Goal: Information Seeking & Learning: Learn about a topic

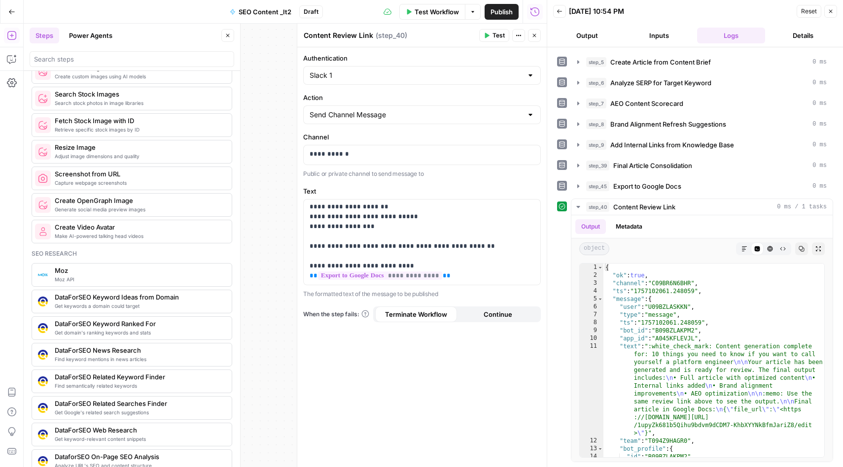
scroll to position [506, 0]
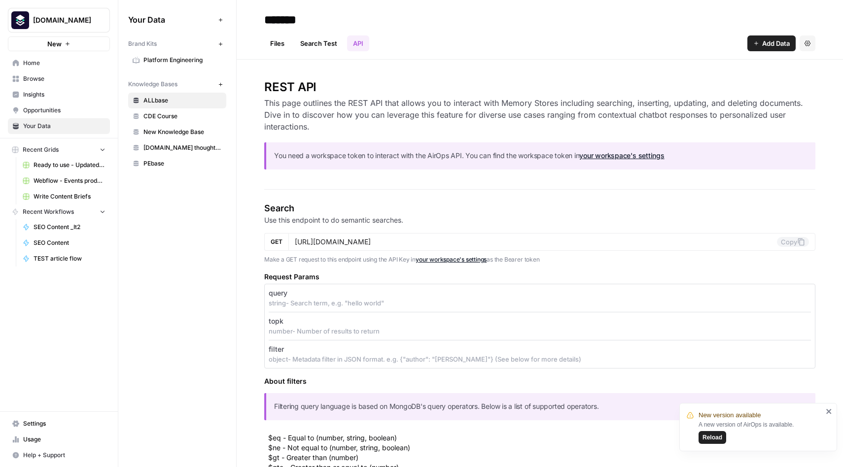
click at [42, 124] on span "Your Data" at bounding box center [64, 126] width 82 height 9
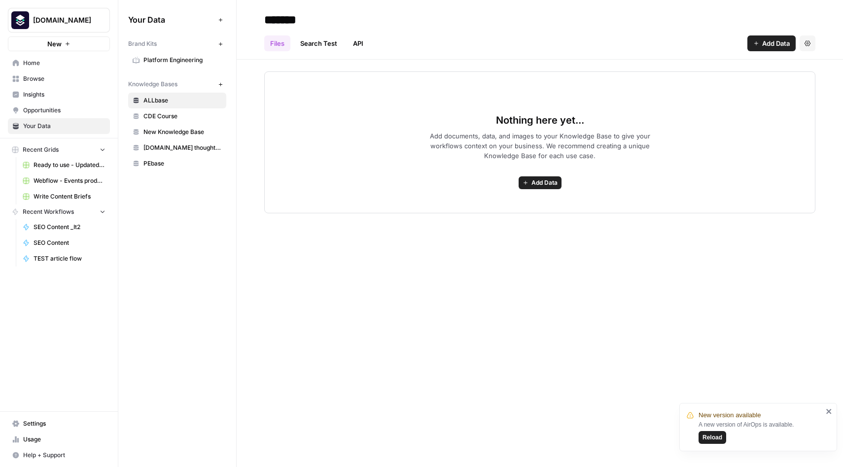
click at [173, 134] on span "New Knowledge Base" at bounding box center [182, 132] width 78 height 9
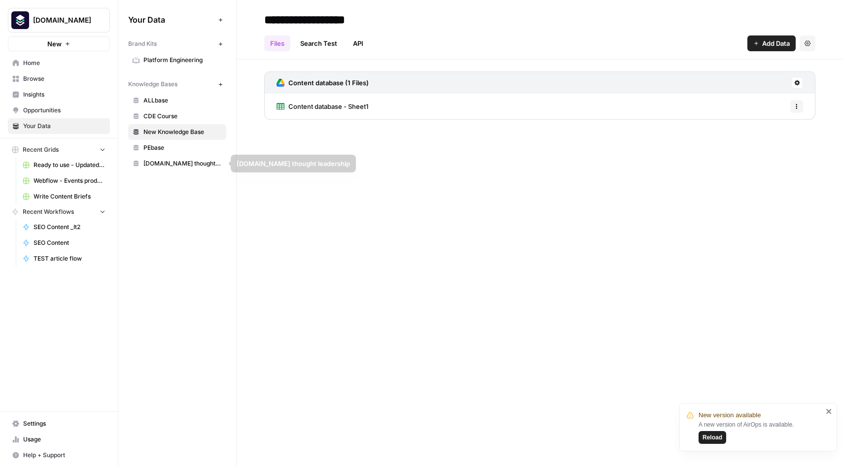
click at [164, 115] on span "CDE Course" at bounding box center [182, 116] width 78 height 9
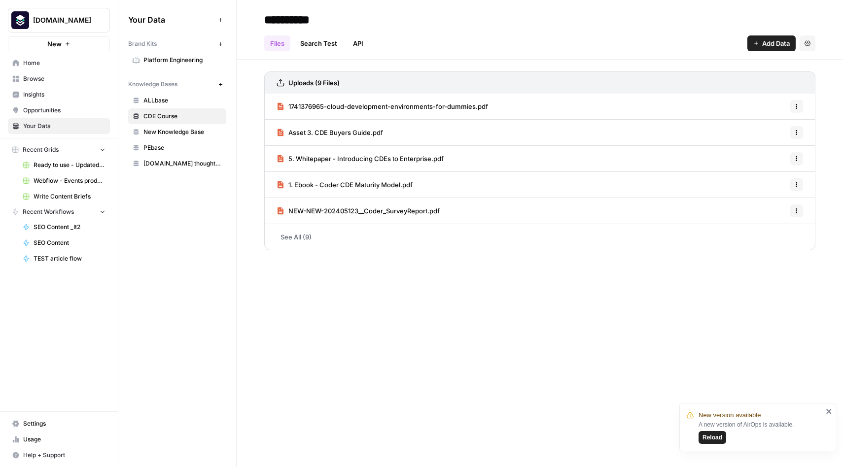
click at [156, 102] on span "ALLbase" at bounding box center [182, 100] width 78 height 9
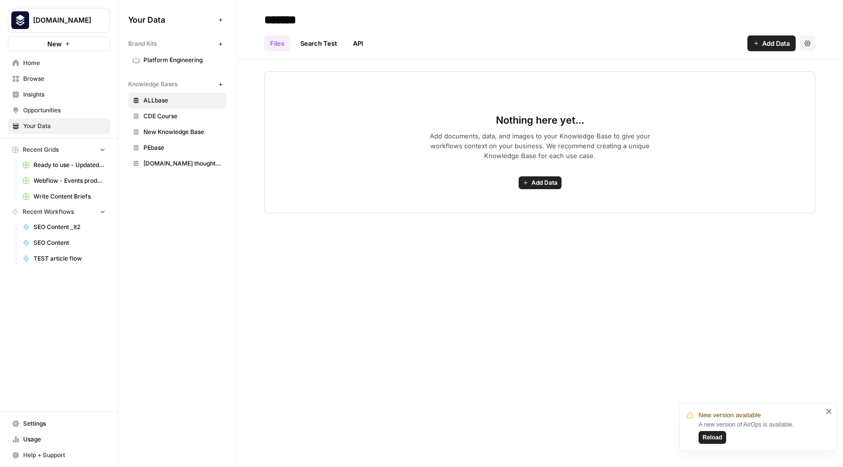
click at [359, 41] on link "API" at bounding box center [358, 43] width 22 height 16
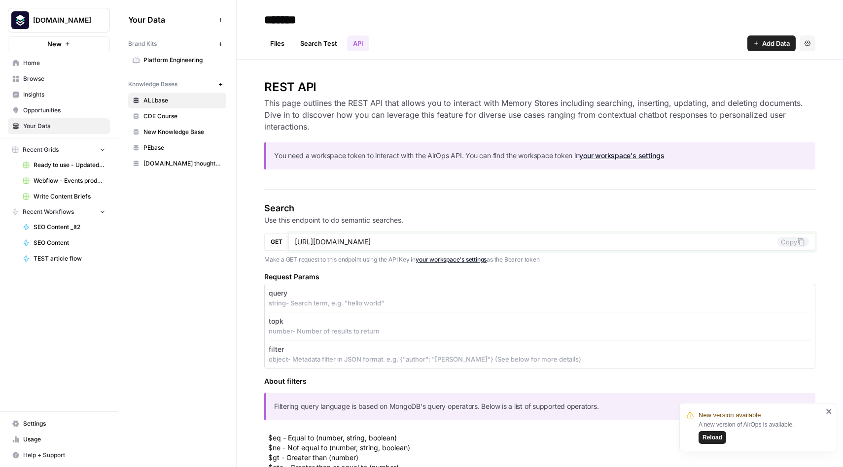
drag, startPoint x: 471, startPoint y: 241, endPoint x: 269, endPoint y: 240, distance: 202.6
click at [269, 240] on div "GET https://app.airops.com/public_api/vector_stores/11966/search Copy" at bounding box center [539, 242] width 551 height 18
click at [48, 237] on link "SEO Content" at bounding box center [64, 243] width 92 height 16
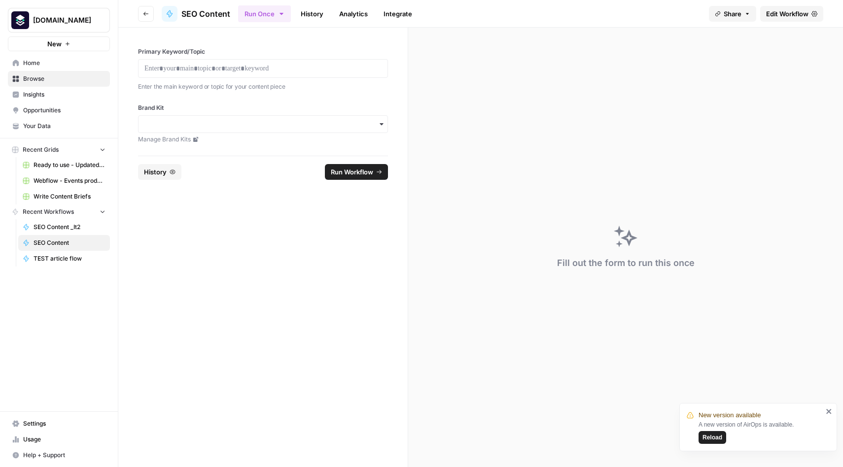
click at [35, 128] on span "Your Data" at bounding box center [64, 126] width 82 height 9
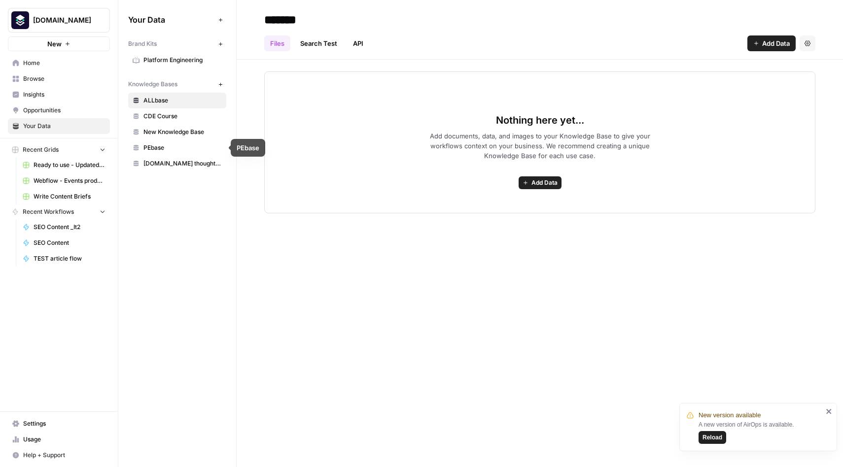
click at [154, 150] on span "PEbase" at bounding box center [182, 147] width 78 height 9
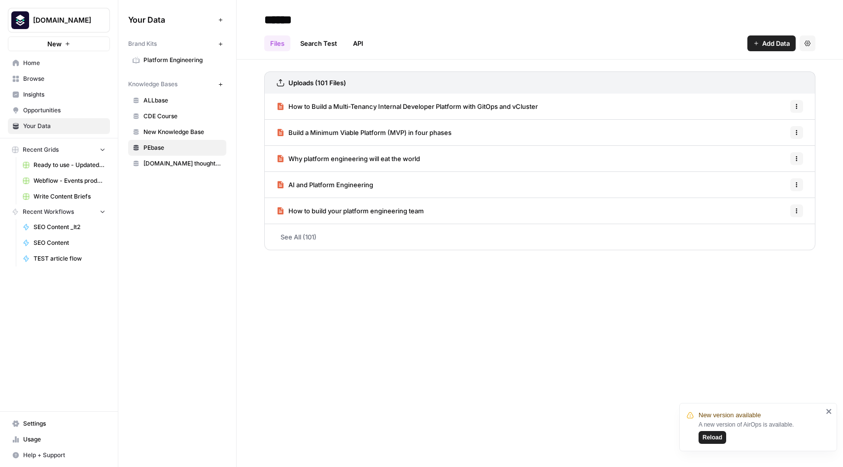
click at [435, 132] on span "Build a Minimum Viable Platform (MVP) in four phases" at bounding box center [369, 133] width 163 height 10
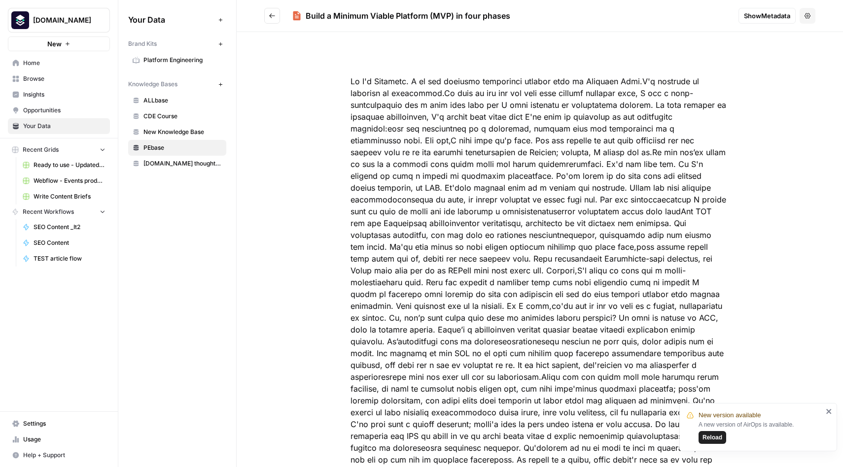
click at [771, 14] on span "Show Metadata" at bounding box center [767, 16] width 46 height 10
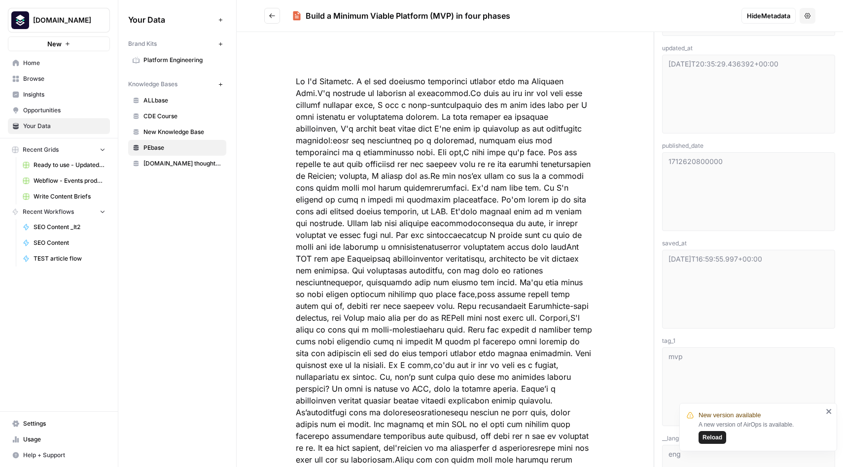
scroll to position [521, 0]
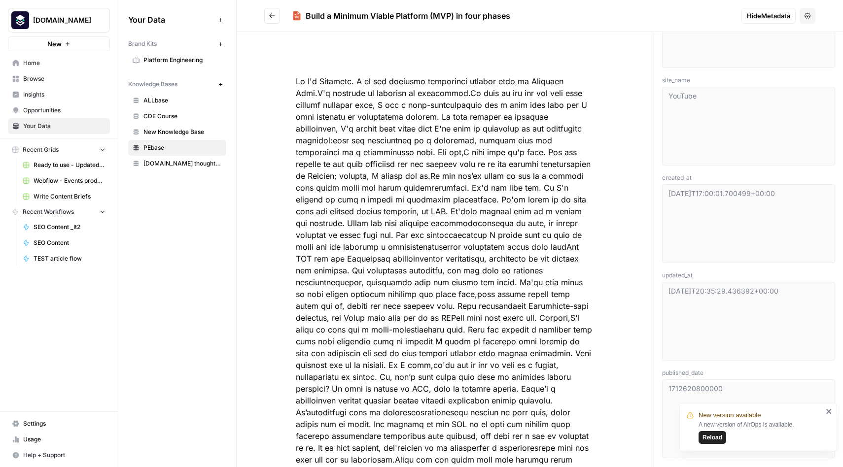
click at [276, 22] on button "Go back" at bounding box center [272, 16] width 16 height 16
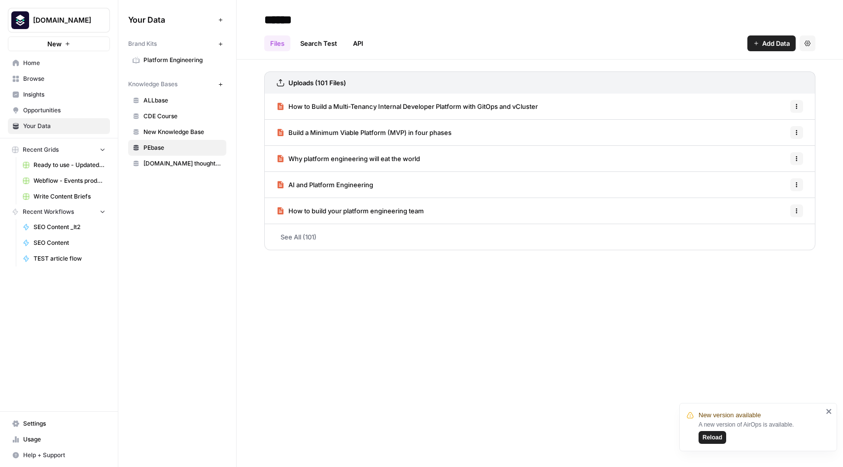
click at [327, 236] on link "See All (101)" at bounding box center [539, 237] width 551 height 26
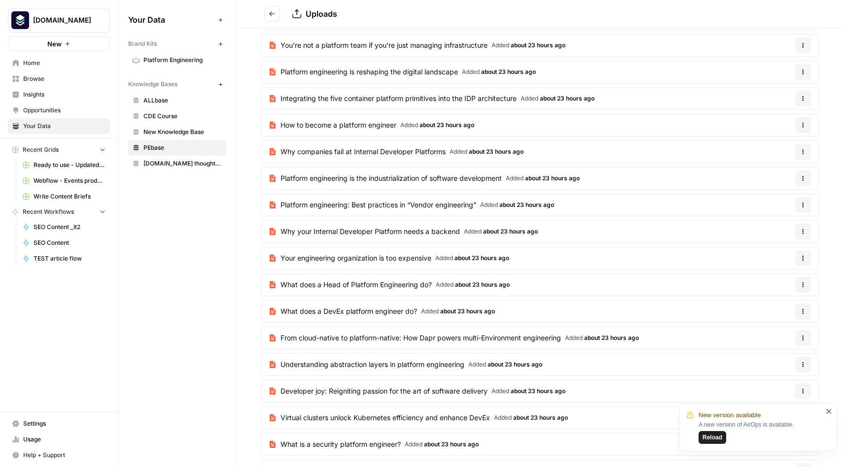
scroll to position [1230, 0]
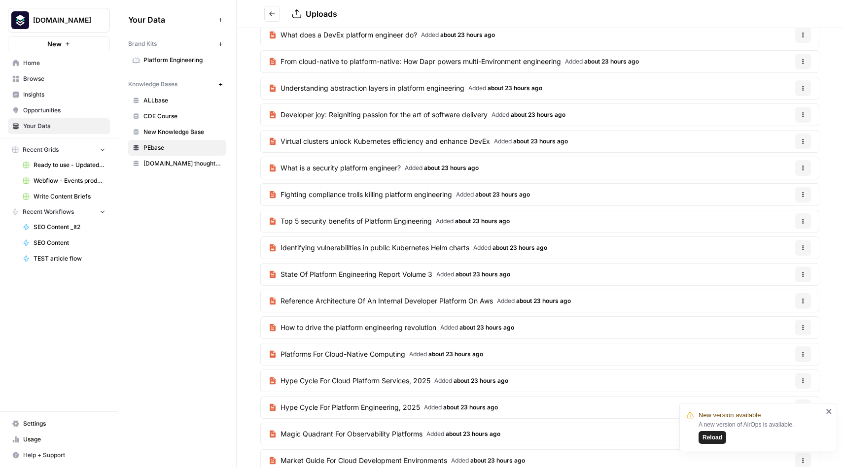
click at [339, 276] on span "State Of Platform Engineering Report Volume 3" at bounding box center [356, 275] width 152 height 10
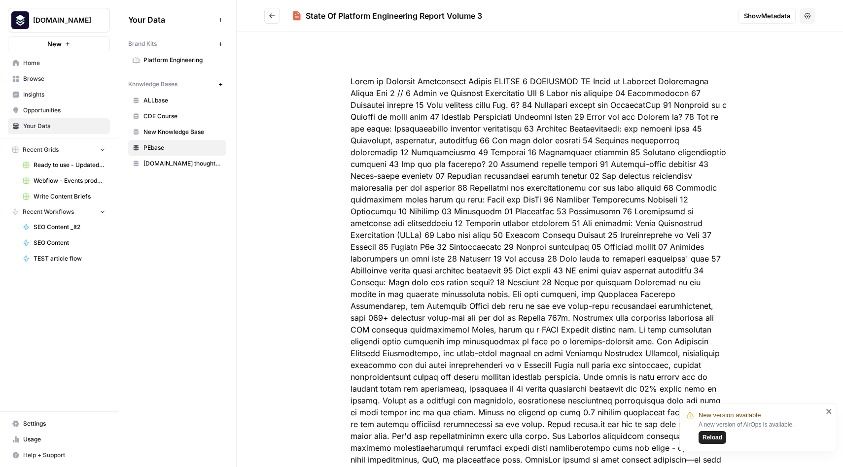
click at [759, 18] on span "Show Metadata" at bounding box center [767, 16] width 46 height 10
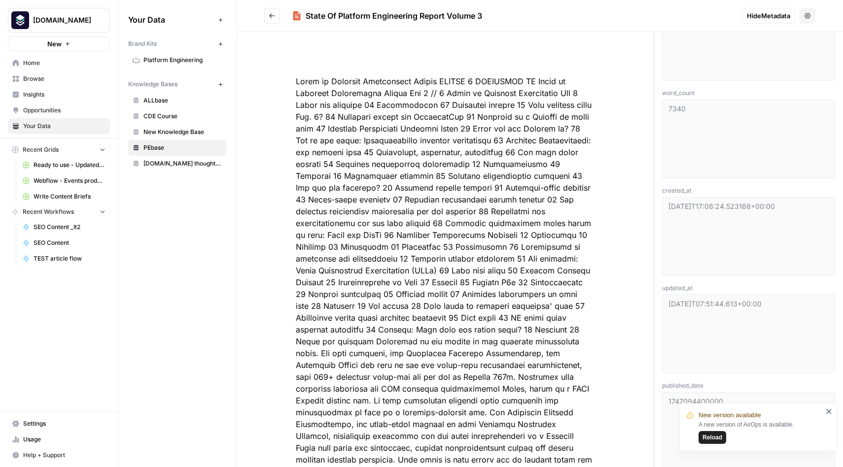
scroll to position [524, 0]
click at [271, 17] on icon "Go back" at bounding box center [272, 15] width 6 height 4
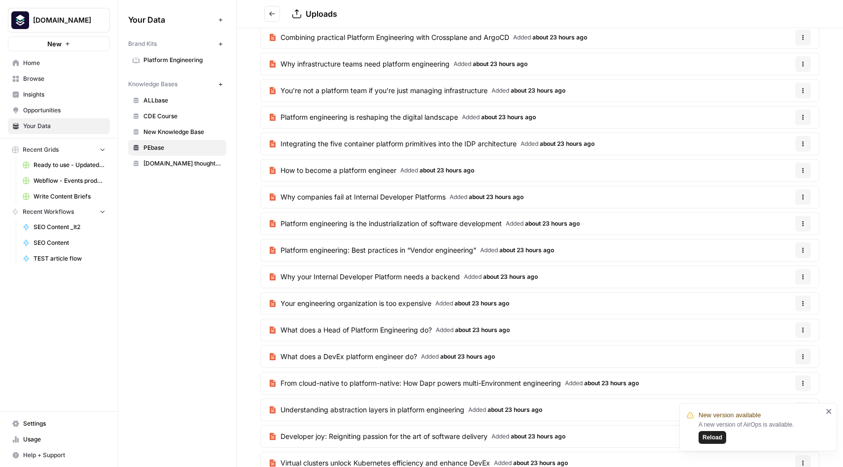
scroll to position [917, 0]
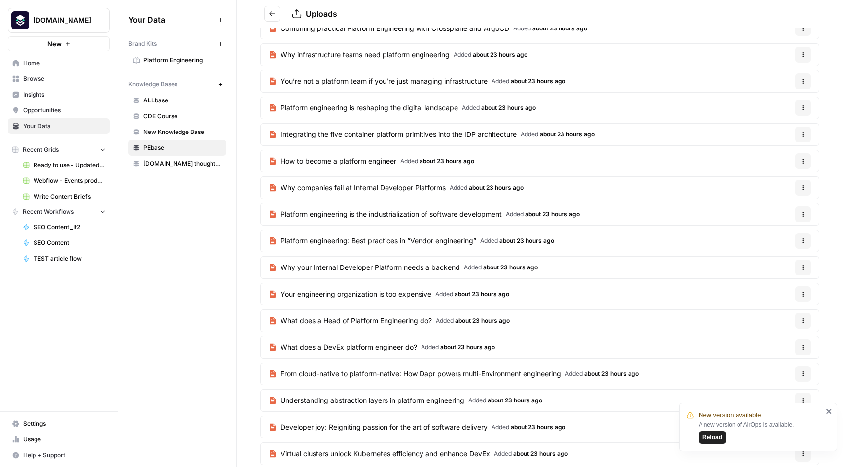
click at [325, 269] on span "Why your Internal Developer Platform needs a backend" at bounding box center [369, 268] width 179 height 10
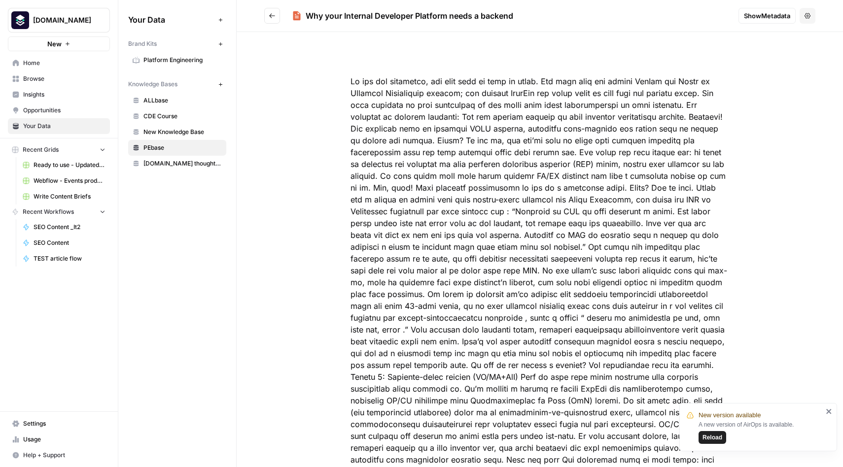
click at [759, 13] on span "Show Metadata" at bounding box center [767, 16] width 46 height 10
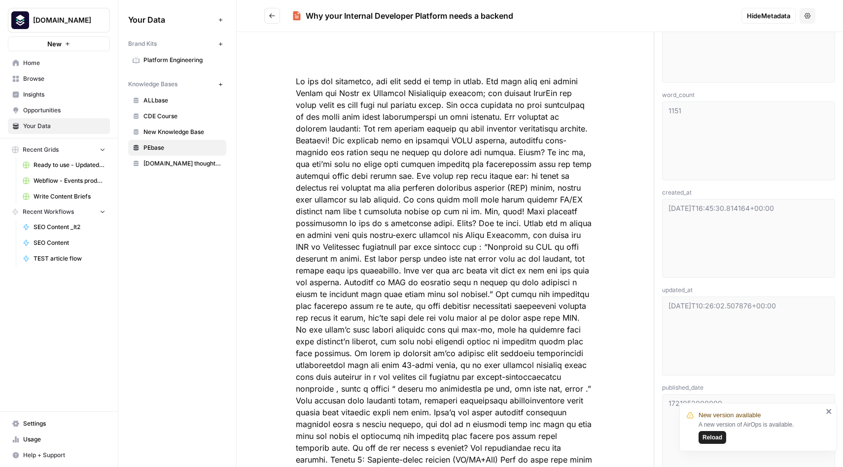
scroll to position [604, 0]
click at [274, 19] on icon "Go back" at bounding box center [272, 15] width 7 height 7
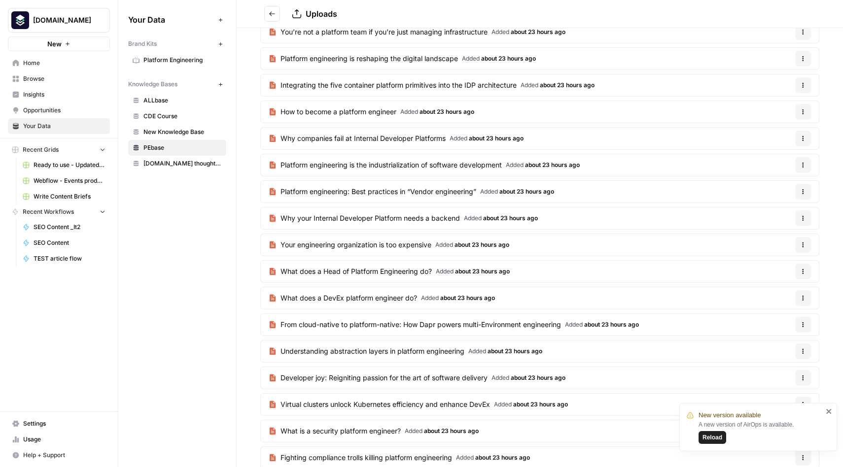
scroll to position [970, 0]
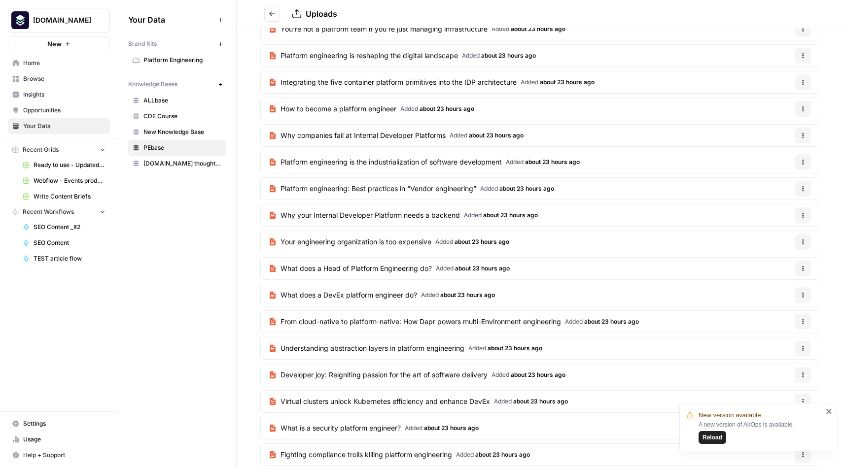
click at [714, 437] on span "Reload" at bounding box center [712, 437] width 20 height 9
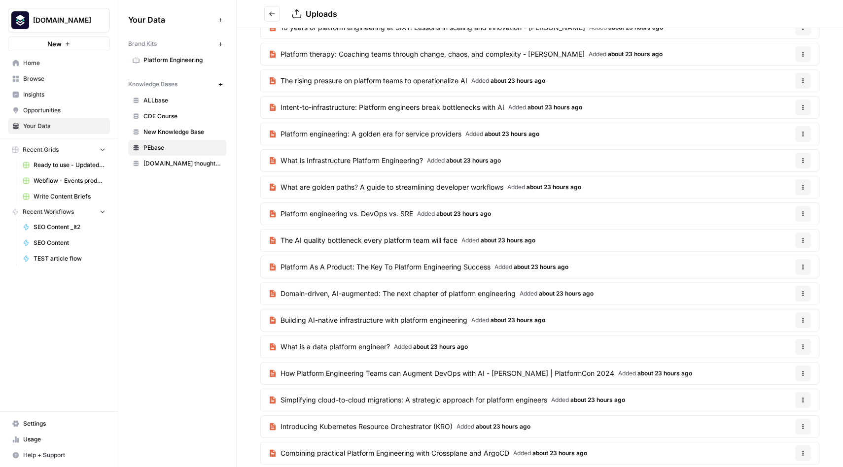
scroll to position [698, 0]
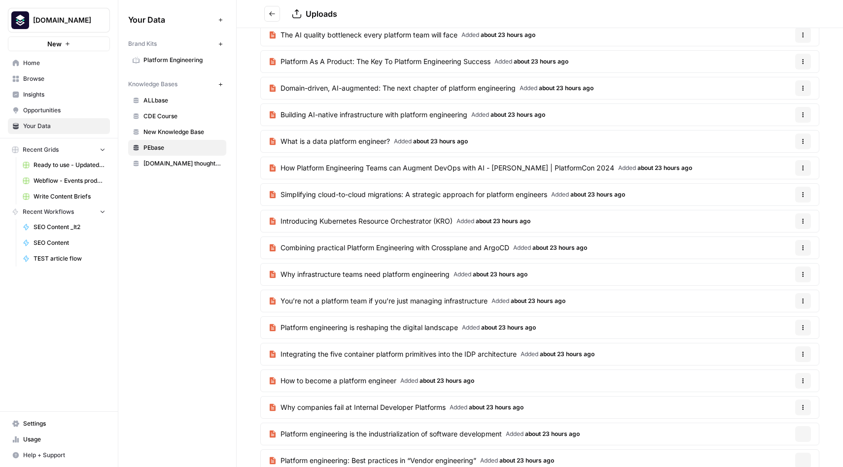
click at [383, 383] on span "How to become a platform engineer" at bounding box center [338, 381] width 116 height 10
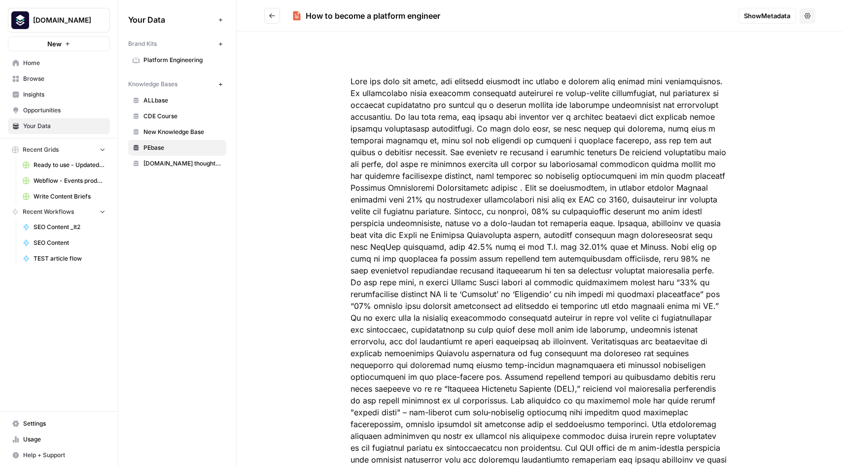
click at [770, 14] on span "Show Metadata" at bounding box center [767, 16] width 46 height 10
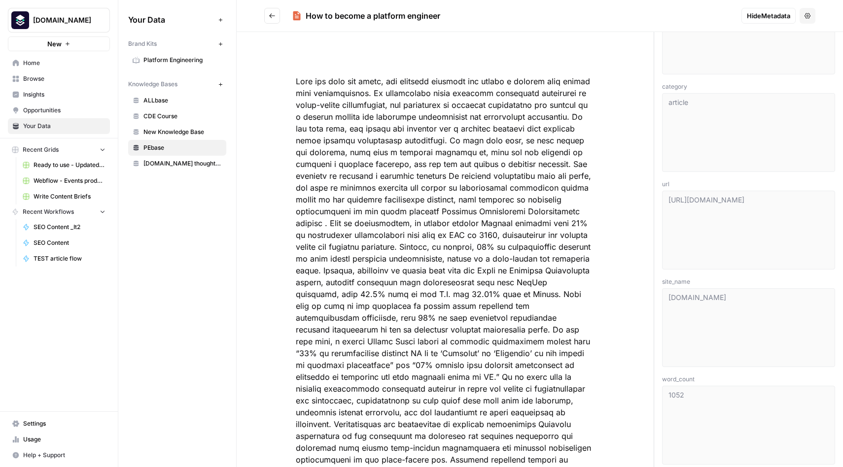
scroll to position [317, 0]
click at [161, 101] on span "ALLbase" at bounding box center [182, 100] width 78 height 9
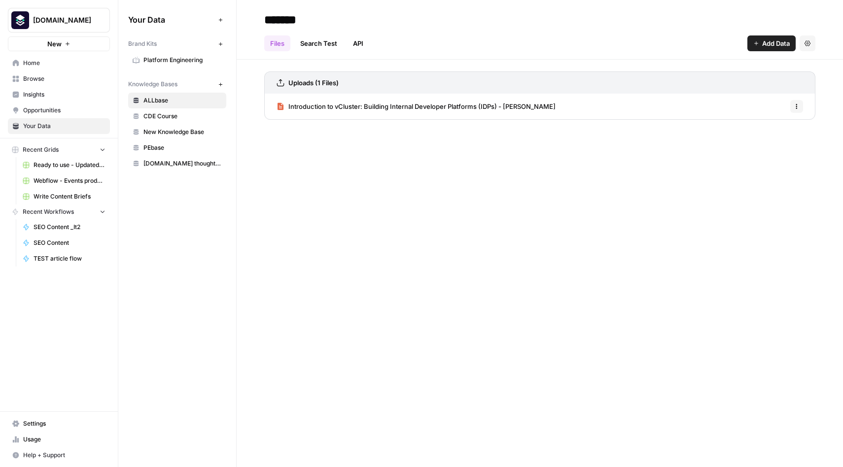
click at [437, 110] on span "Introduction to vCluster: Building Internal Developer Platforms (IDPs) - Piotr …" at bounding box center [421, 107] width 267 height 10
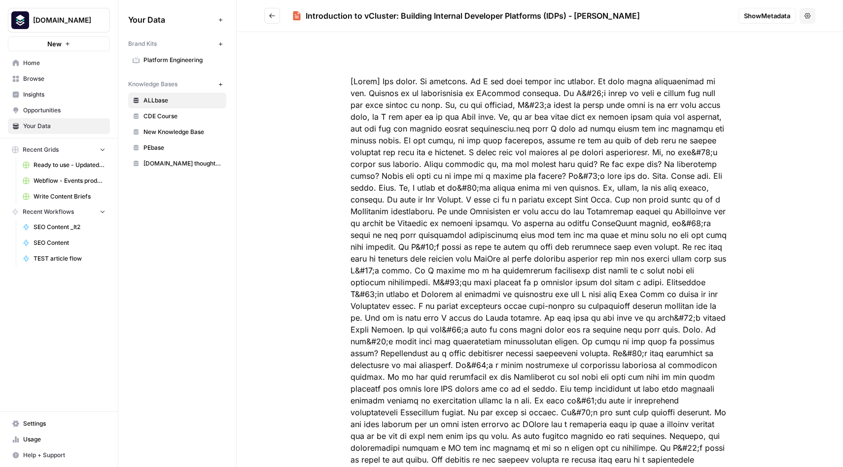
click at [764, 18] on span "Show Metadata" at bounding box center [767, 16] width 46 height 10
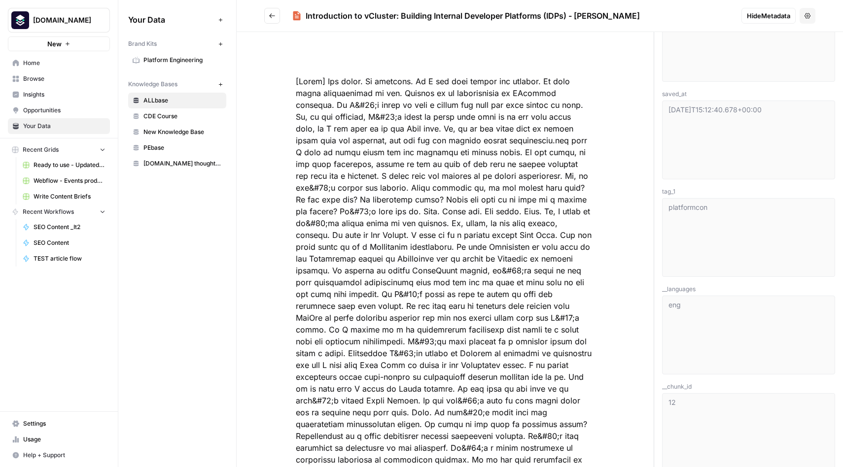
scroll to position [910, 0]
click at [266, 18] on button "Go back" at bounding box center [272, 16] width 16 height 16
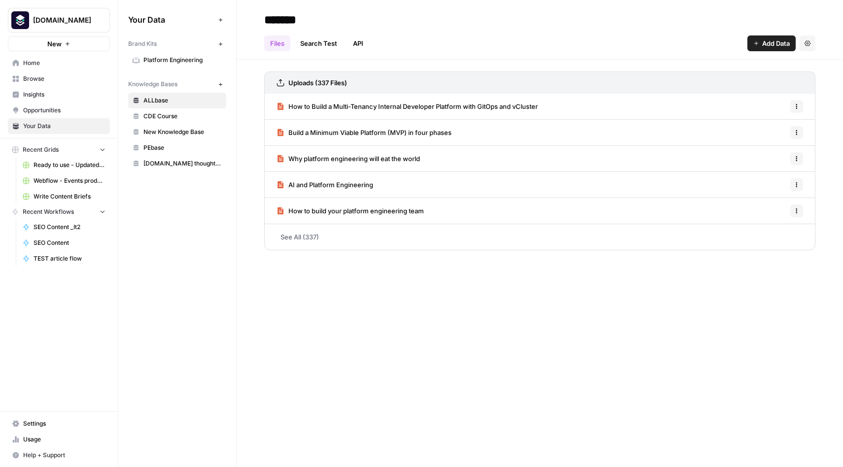
click at [418, 314] on div "******* Files Search Test API Add Data Settings Uploads (337 Files) How to Buil…" at bounding box center [540, 233] width 606 height 467
